Goal: Task Accomplishment & Management: Manage account settings

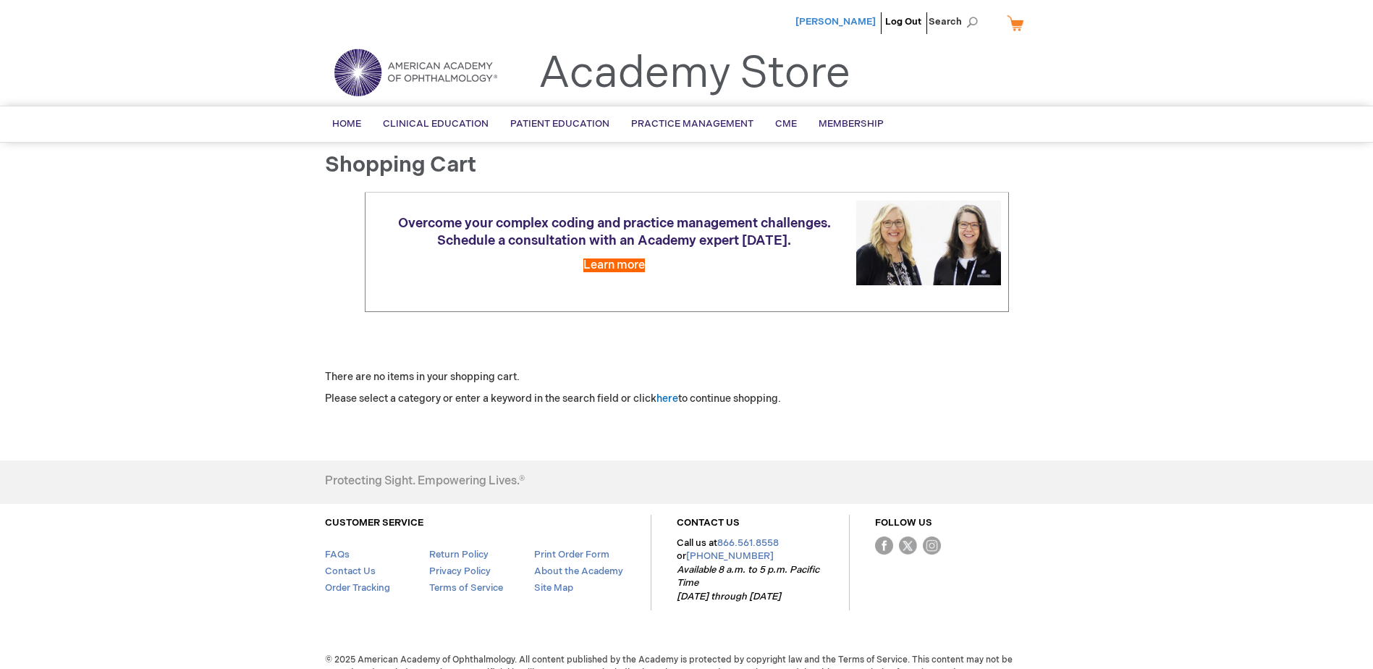
click at [848, 25] on span "Kaitlyn Kogel" at bounding box center [835, 22] width 80 height 12
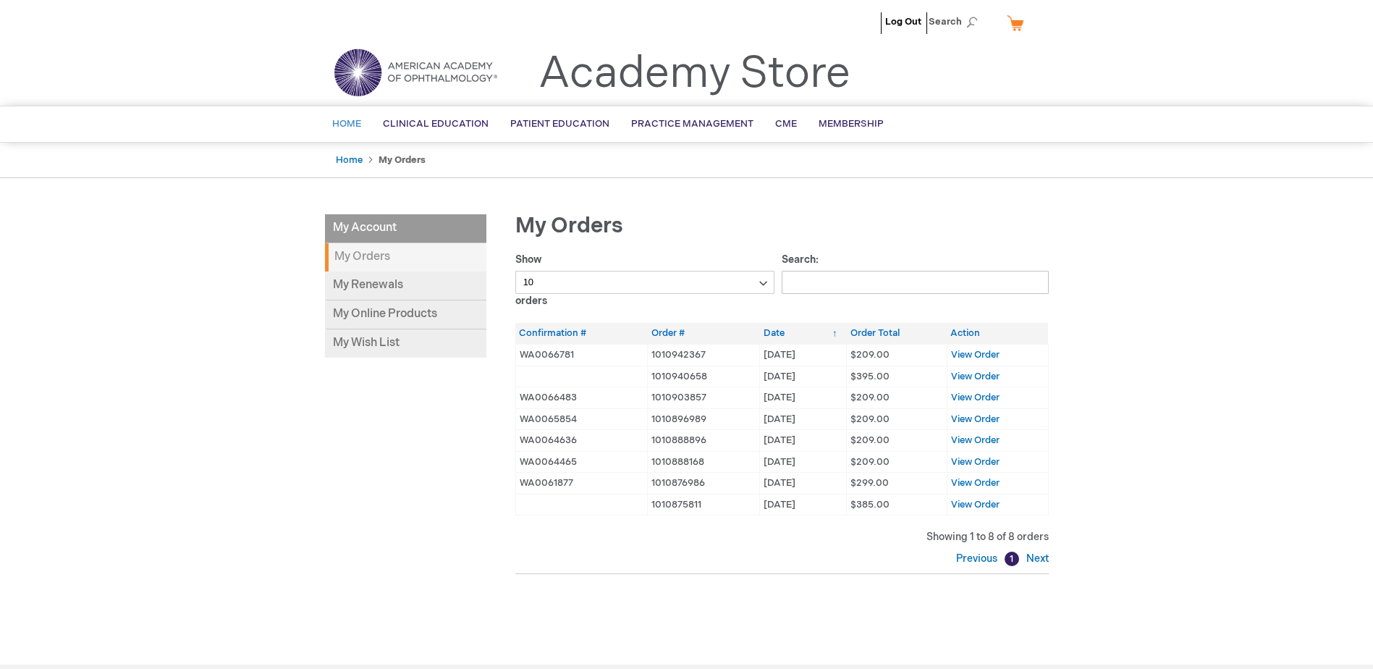
click at [356, 126] on span "Home" at bounding box center [346, 124] width 29 height 12
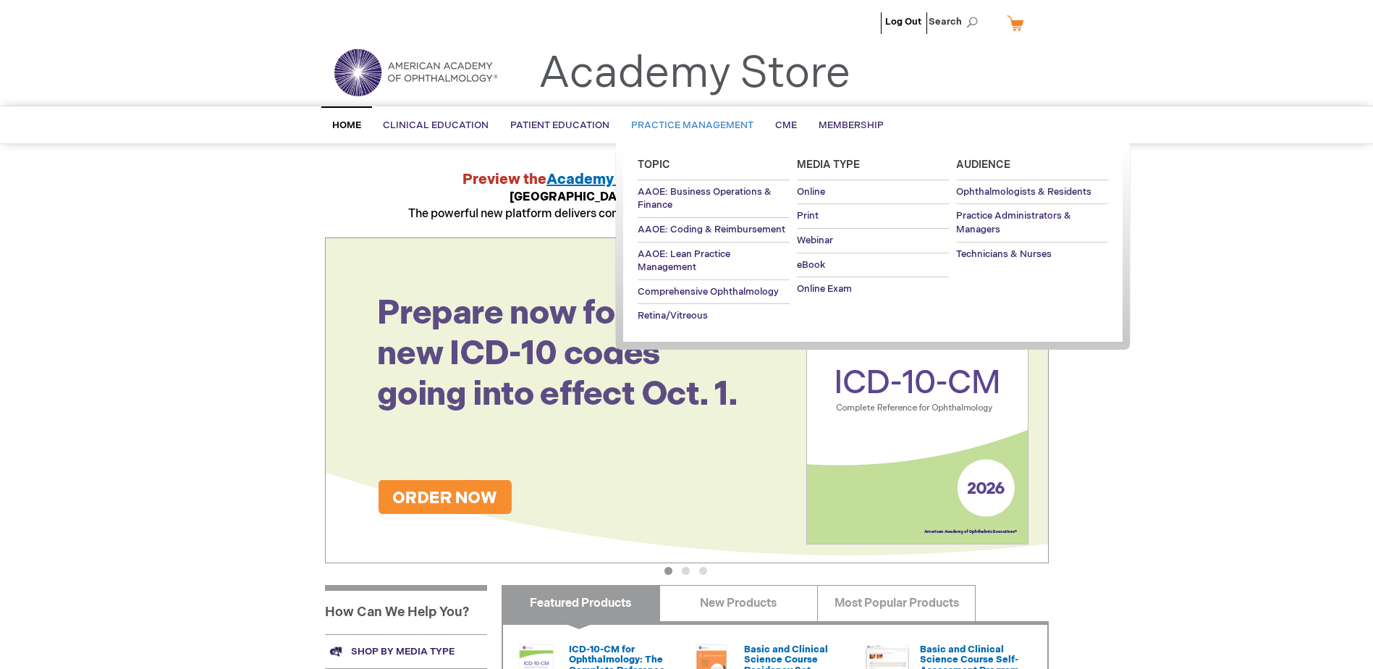
click at [711, 124] on span "Practice Management" at bounding box center [692, 125] width 122 height 12
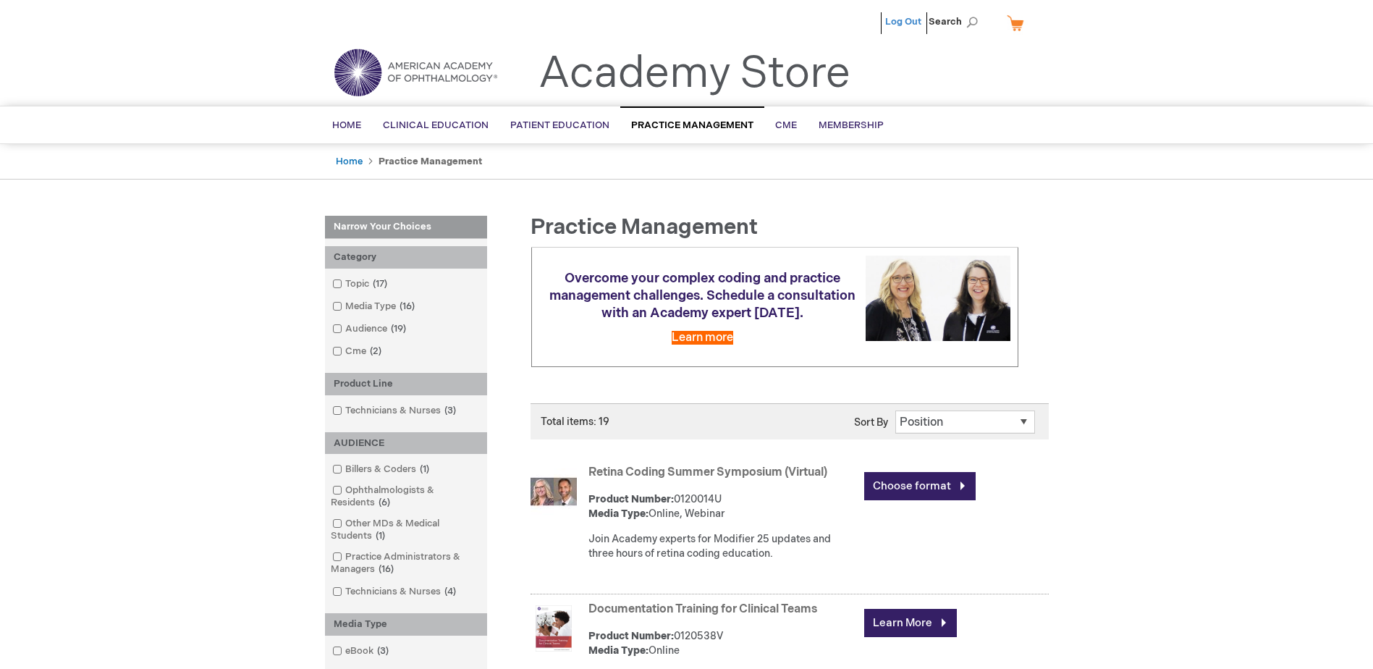
click at [920, 24] on link "Log Out" at bounding box center [903, 22] width 36 height 12
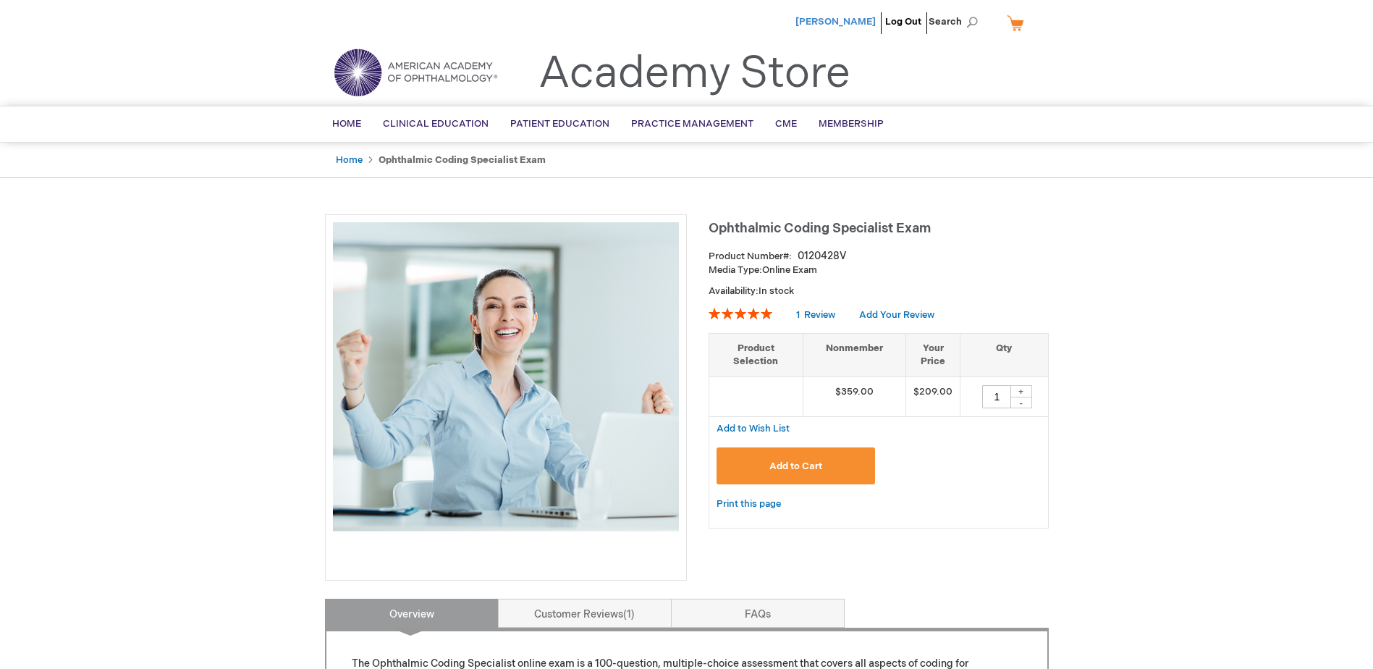
click at [857, 18] on span "[PERSON_NAME]" at bounding box center [835, 22] width 80 height 12
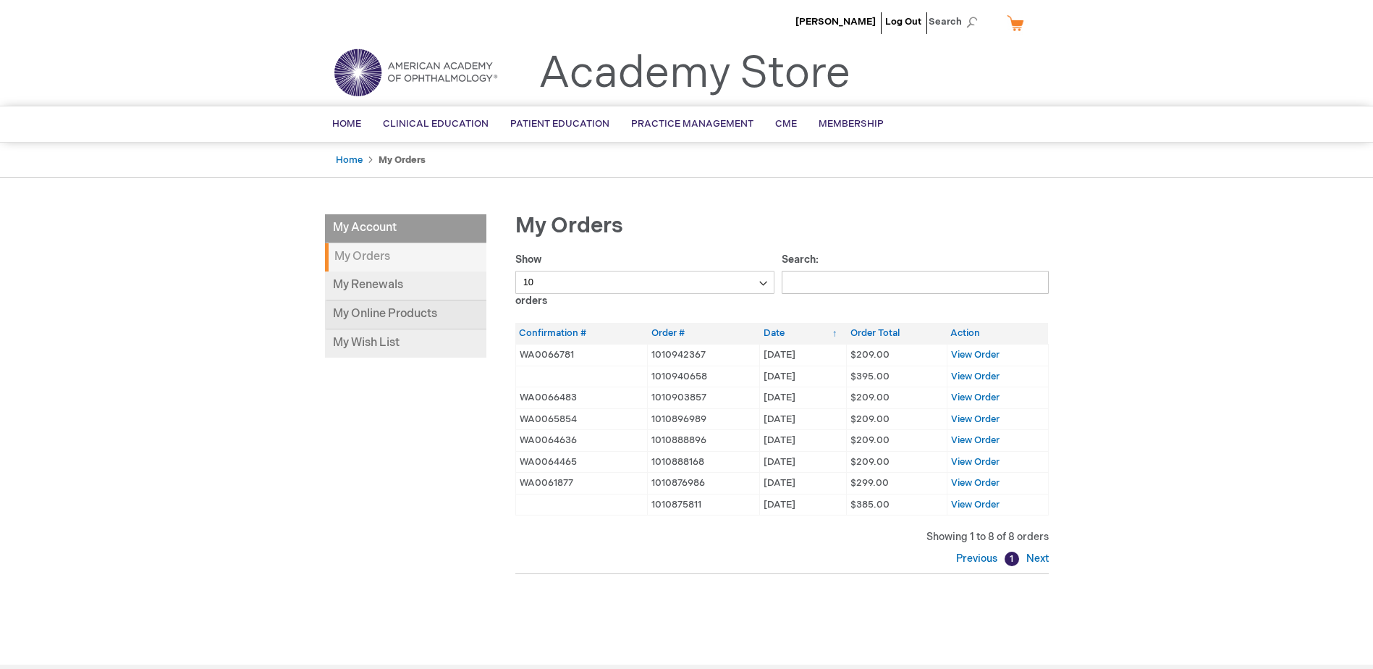
click at [391, 313] on link "My Online Products" at bounding box center [405, 314] width 161 height 29
click at [428, 311] on link "My Online Products" at bounding box center [405, 314] width 161 height 29
